Goal: Information Seeking & Learning: Understand process/instructions

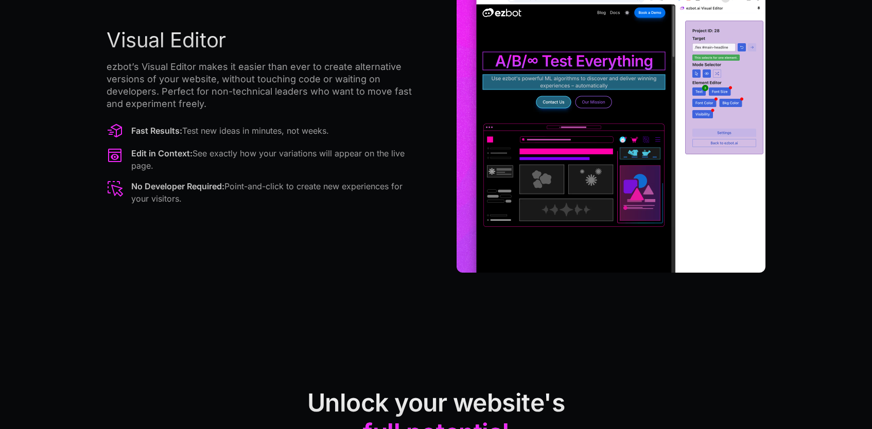
scroll to position [1203, 0]
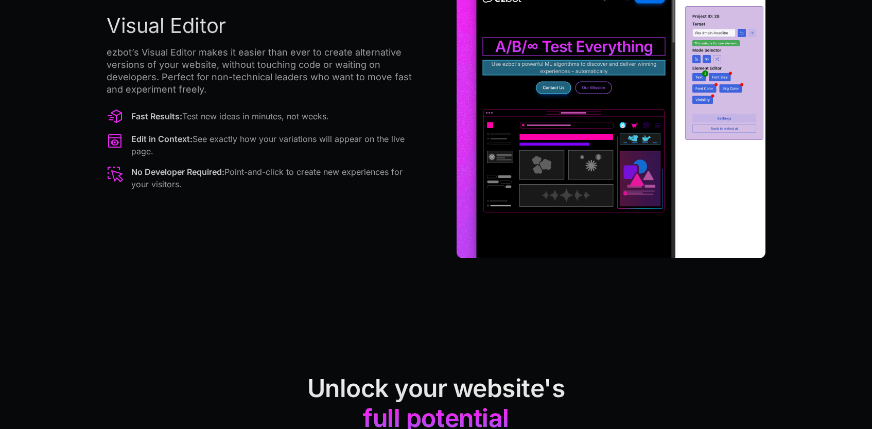
click at [309, 68] on p "ezbot’s Visual Editor makes it easier than ever to create alternative versions …" at bounding box center [261, 70] width 309 height 49
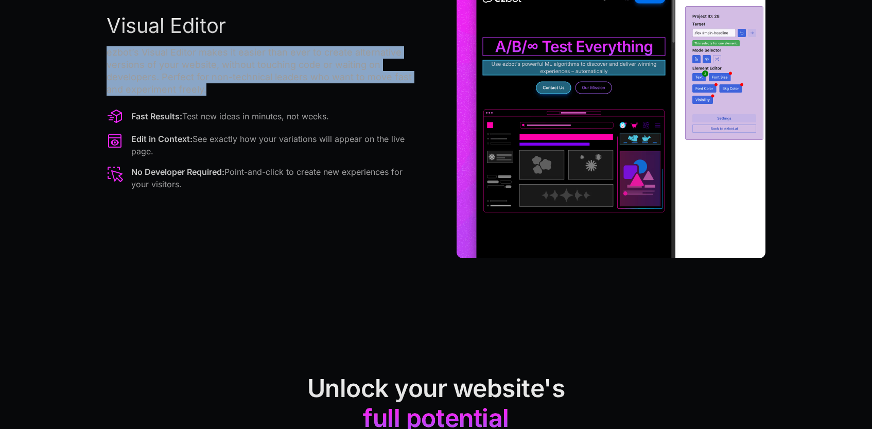
click at [309, 68] on p "ezbot’s Visual Editor makes it easier than ever to create alternative versions …" at bounding box center [261, 70] width 309 height 49
click at [286, 76] on p "ezbot’s Visual Editor makes it easier than ever to create alternative versions …" at bounding box center [261, 70] width 309 height 49
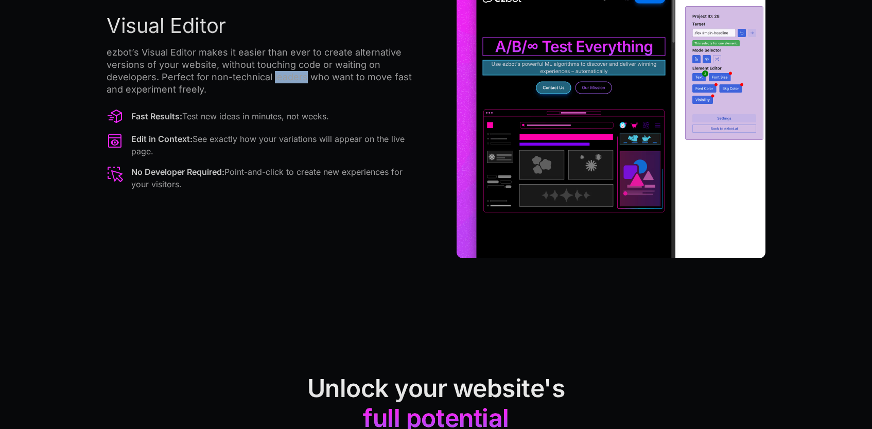
click at [286, 76] on p "ezbot’s Visual Editor makes it easier than ever to create alternative versions …" at bounding box center [261, 70] width 309 height 49
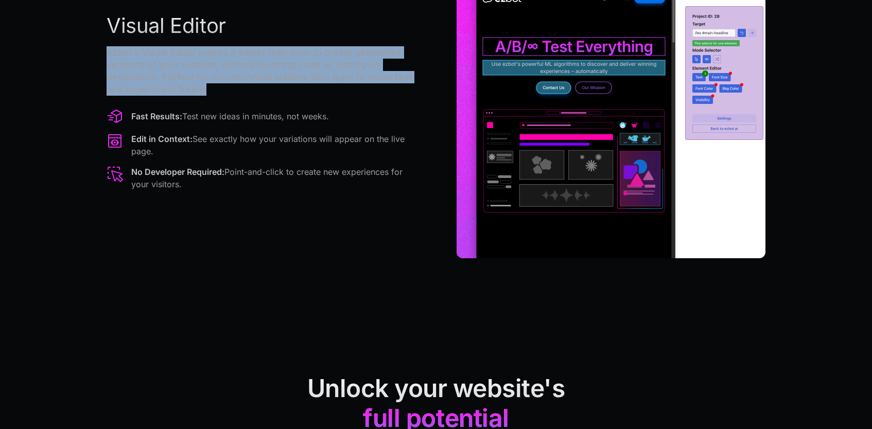
click at [286, 76] on p "ezbot’s Visual Editor makes it easier than ever to create alternative versions …" at bounding box center [261, 70] width 309 height 49
click at [307, 101] on div "Visual Editor [PERSON_NAME]’s Visual Editor makes it easier than ever to create…" at bounding box center [261, 103] width 309 height 181
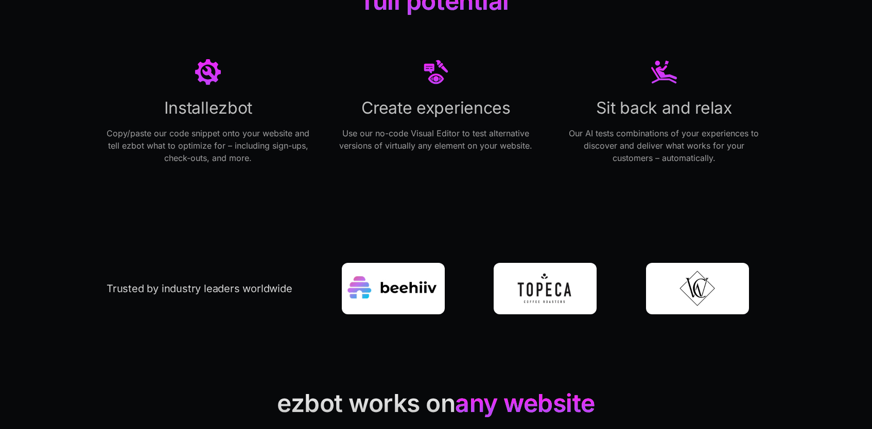
scroll to position [1627, 0]
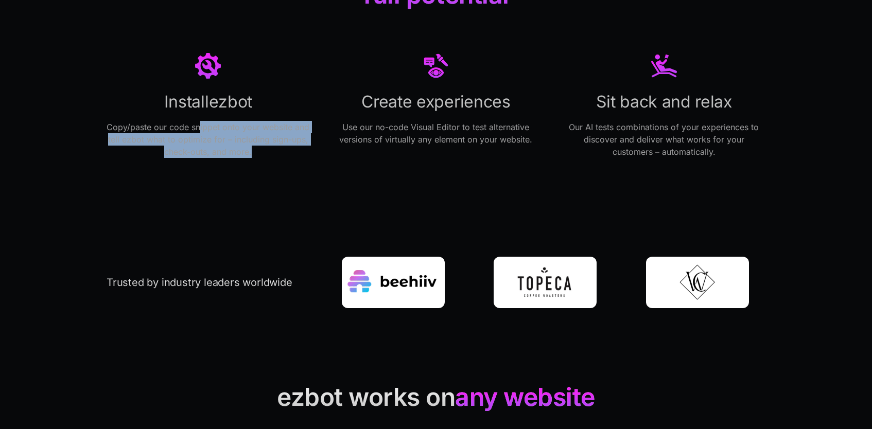
drag, startPoint x: 268, startPoint y: 153, endPoint x: 197, endPoint y: 121, distance: 77.6
click at [197, 122] on p "Copy/paste our code snippet onto your website and tell ezbot what to optimize f…" at bounding box center [208, 139] width 203 height 37
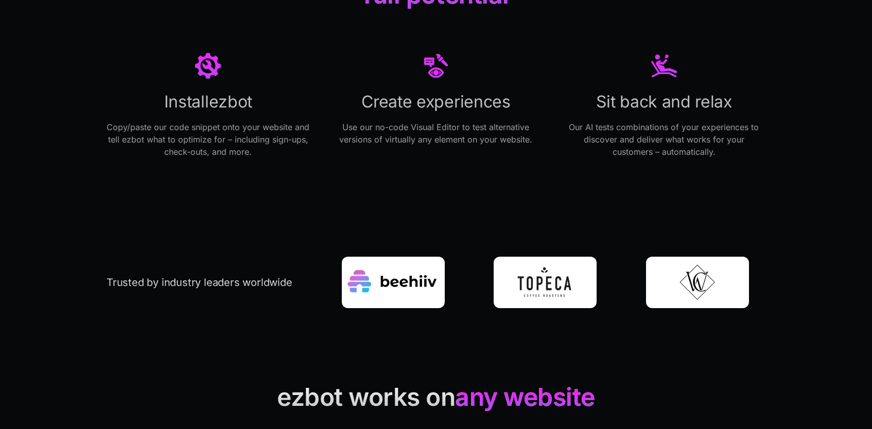
click at [558, 164] on div "Unlock your website's full potential Install ezbot Copy/paste our code snippet …" at bounding box center [436, 53] width 659 height 323
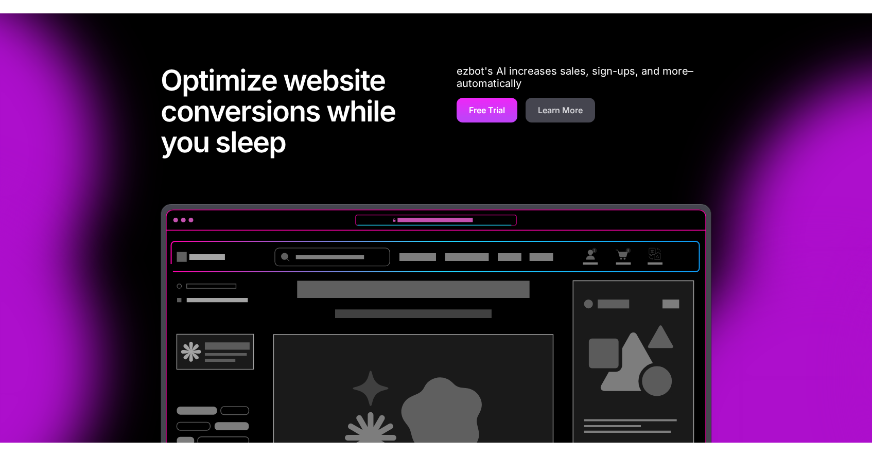
scroll to position [0, 0]
